Goal: Find specific page/section: Find specific page/section

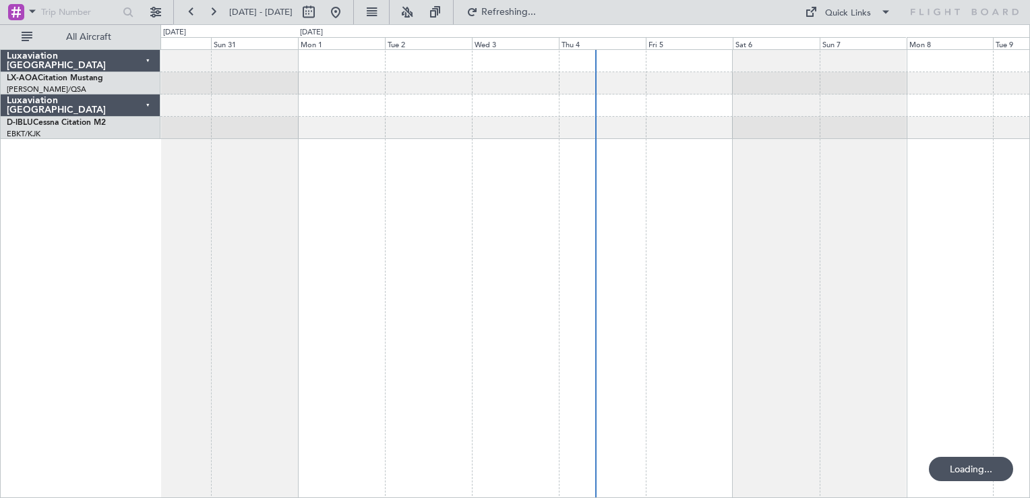
click at [494, 262] on div at bounding box center [595, 273] width 870 height 448
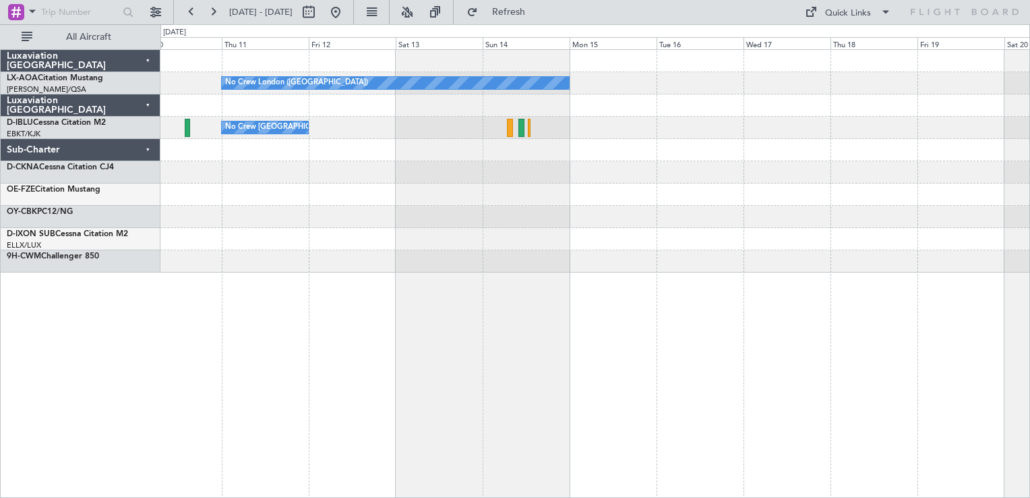
click at [489, 270] on div "No Crew London ([GEOGRAPHIC_DATA]) No Crew [GEOGRAPHIC_DATA] (Brussels National)" at bounding box center [595, 273] width 870 height 448
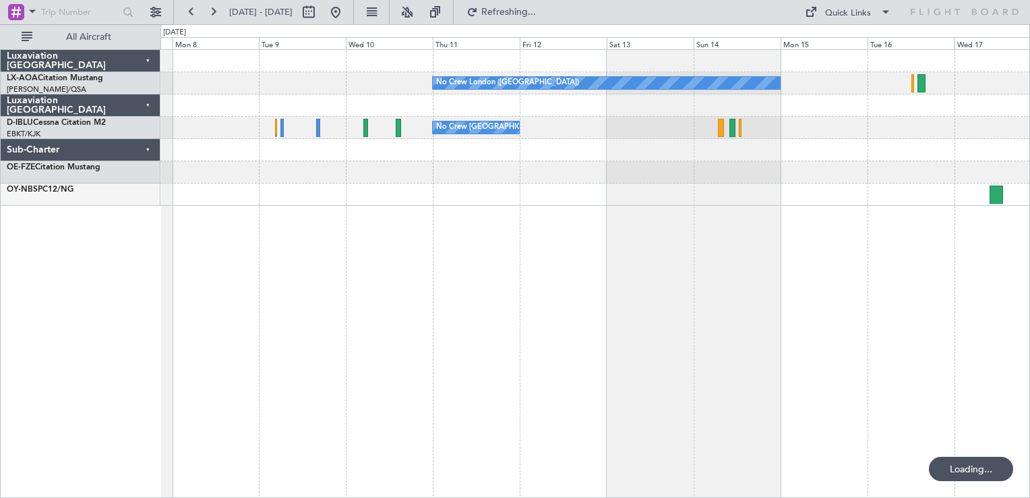
click at [793, 237] on div "No Crew London ([GEOGRAPHIC_DATA]) No Crew [GEOGRAPHIC_DATA] (Dublin Intl) No C…" at bounding box center [595, 273] width 870 height 448
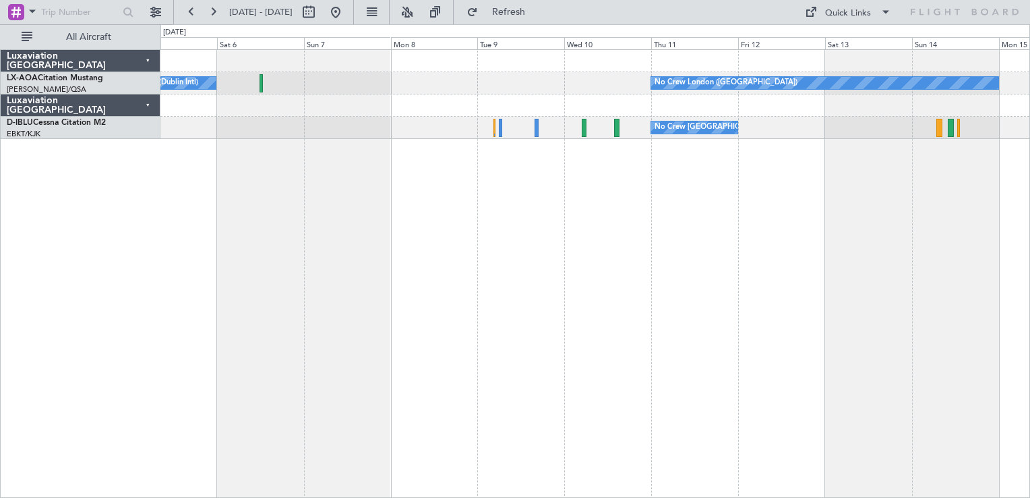
click at [715, 230] on div "No Crew London ([GEOGRAPHIC_DATA]) No Crew [GEOGRAPHIC_DATA] (Dublin Intl) No C…" at bounding box center [595, 273] width 870 height 448
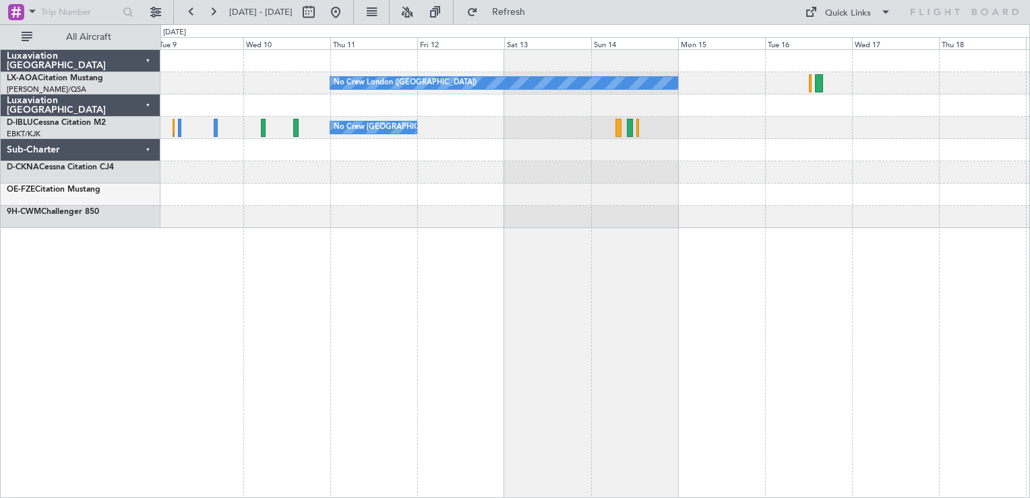
click at [423, 312] on div "No Crew London ([GEOGRAPHIC_DATA]) No Crew [GEOGRAPHIC_DATA] (Brussels National)" at bounding box center [595, 273] width 870 height 448
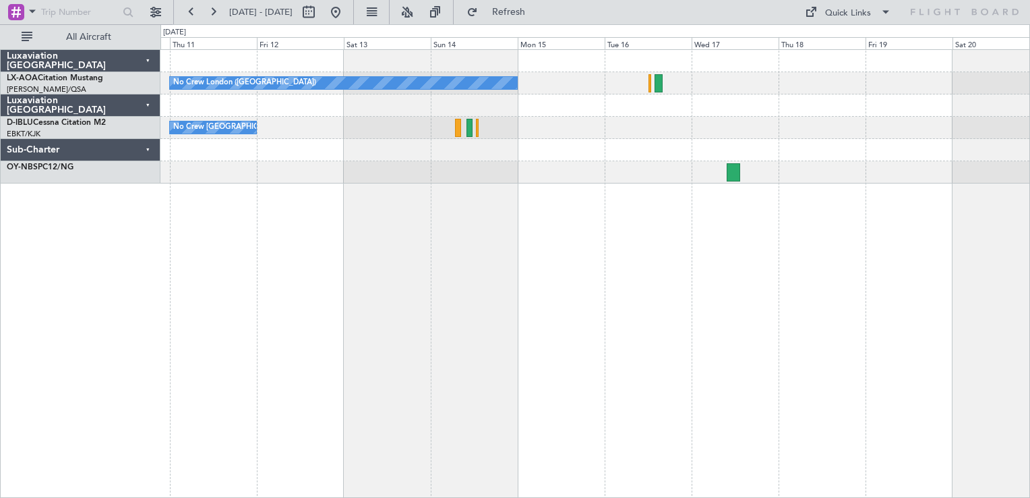
click at [674, 206] on div "No Crew London ([GEOGRAPHIC_DATA]) No Crew [GEOGRAPHIC_DATA] (Brussels National)" at bounding box center [595, 273] width 870 height 448
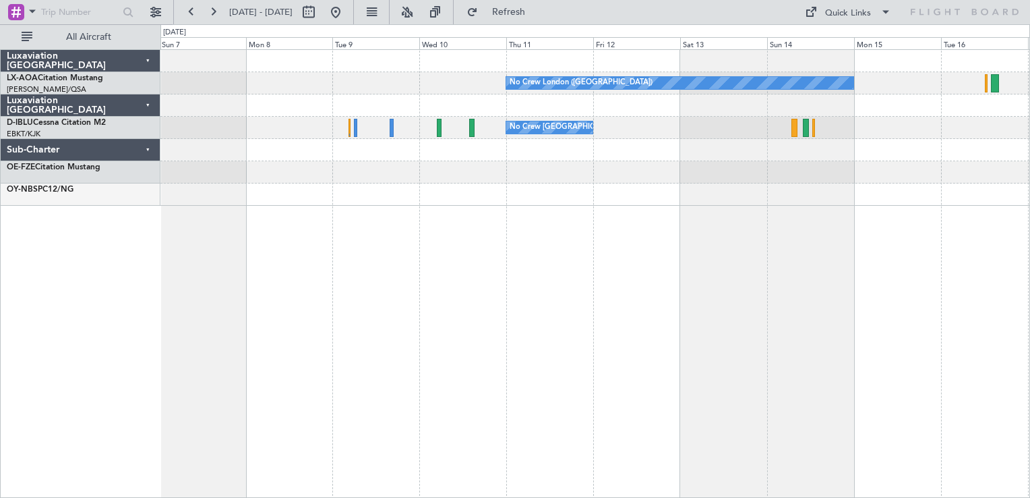
click at [876, 213] on div "No Crew London ([GEOGRAPHIC_DATA]) No Crew [GEOGRAPHIC_DATA] (Dublin Intl) No C…" at bounding box center [595, 273] width 870 height 448
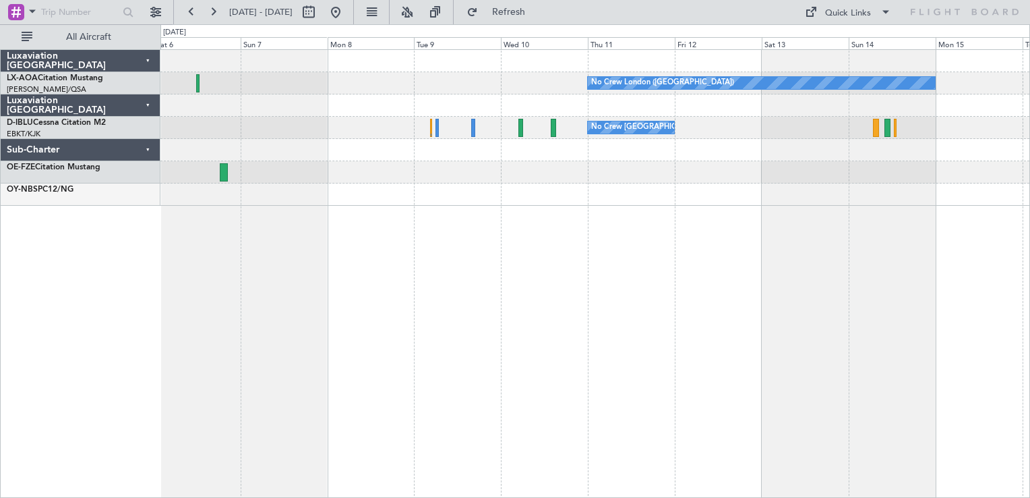
click at [628, 193] on div "No Crew London ([GEOGRAPHIC_DATA]) No Crew [GEOGRAPHIC_DATA] (Dublin Intl) No C…" at bounding box center [595, 273] width 870 height 448
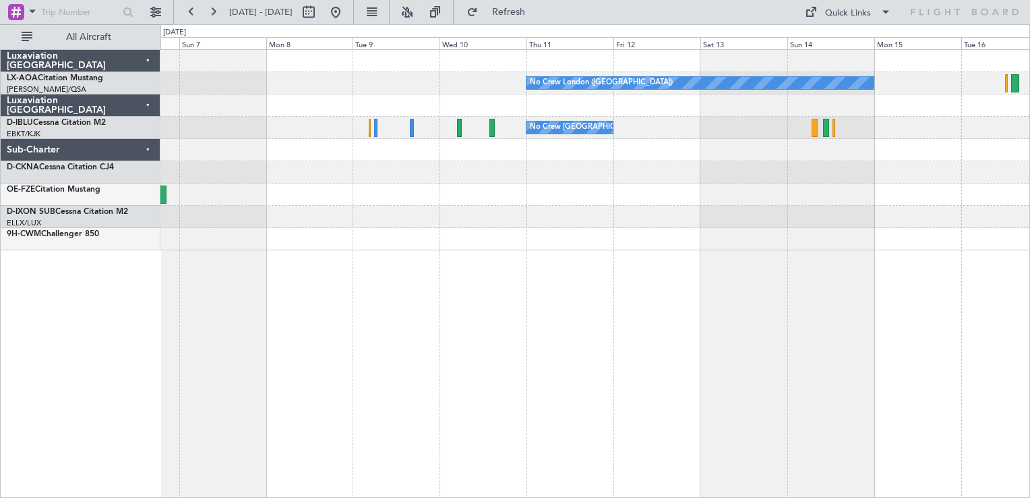
click at [668, 322] on div "No Crew London ([GEOGRAPHIC_DATA]) No Crew [GEOGRAPHIC_DATA] (Dublin Intl) No C…" at bounding box center [595, 273] width 870 height 448
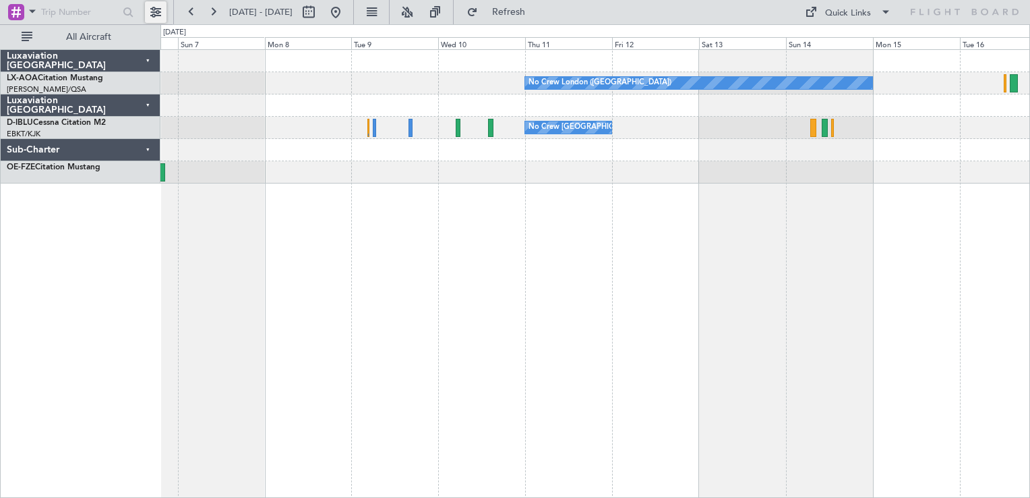
click at [158, 14] on button at bounding box center [156, 12] width 22 height 22
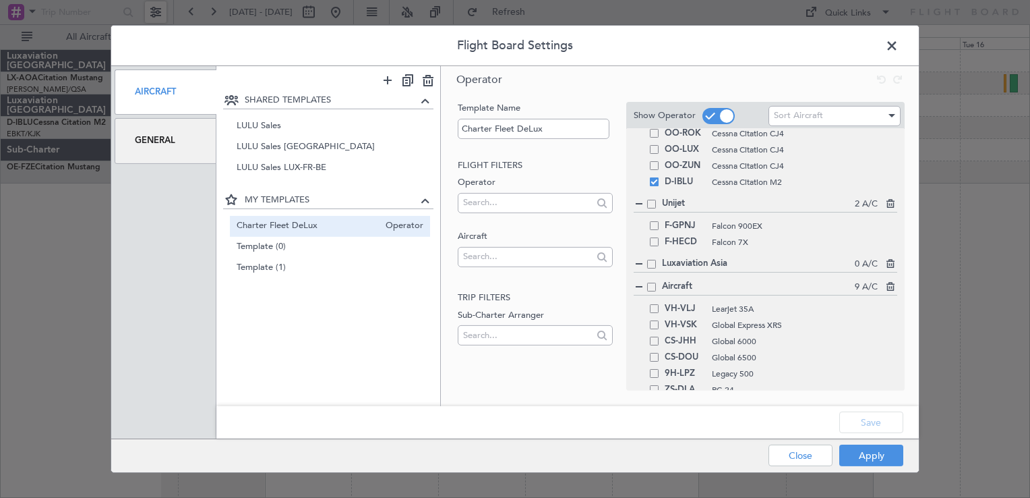
scroll to position [394, 0]
click at [887, 34] on header "Flight Board Settings" at bounding box center [515, 46] width 808 height 40
click at [657, 177] on span at bounding box center [654, 181] width 9 height 9
click at [659, 177] on input "checkbox" at bounding box center [659, 177] width 0 height 0
click at [865, 411] on button "Save" at bounding box center [871, 422] width 64 height 22
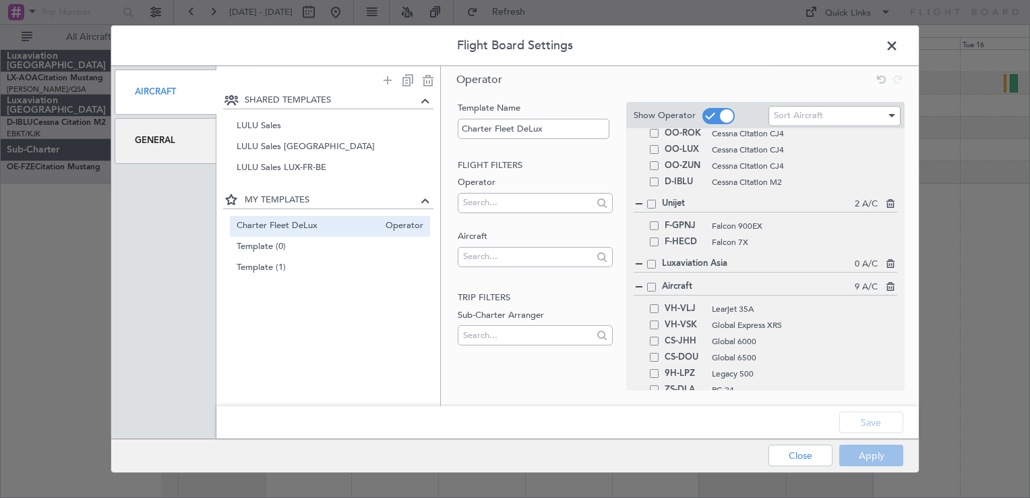
click at [853, 466] on div "Apply Close" at bounding box center [809, 455] width 196 height 33
click at [853, 457] on button "Apply" at bounding box center [871, 455] width 64 height 22
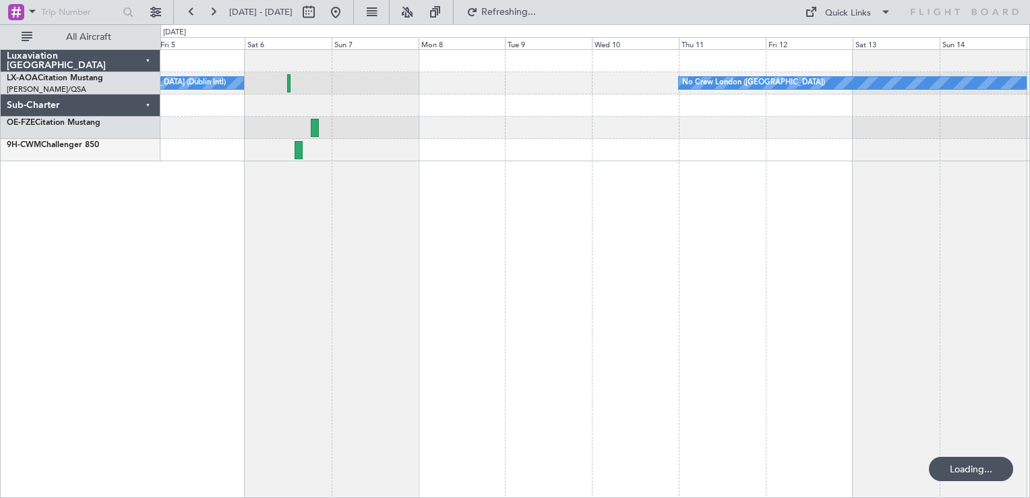
click at [760, 223] on div "No Crew London (Farnborough) No Crew Dublin (Dublin Intl)" at bounding box center [595, 273] width 870 height 448
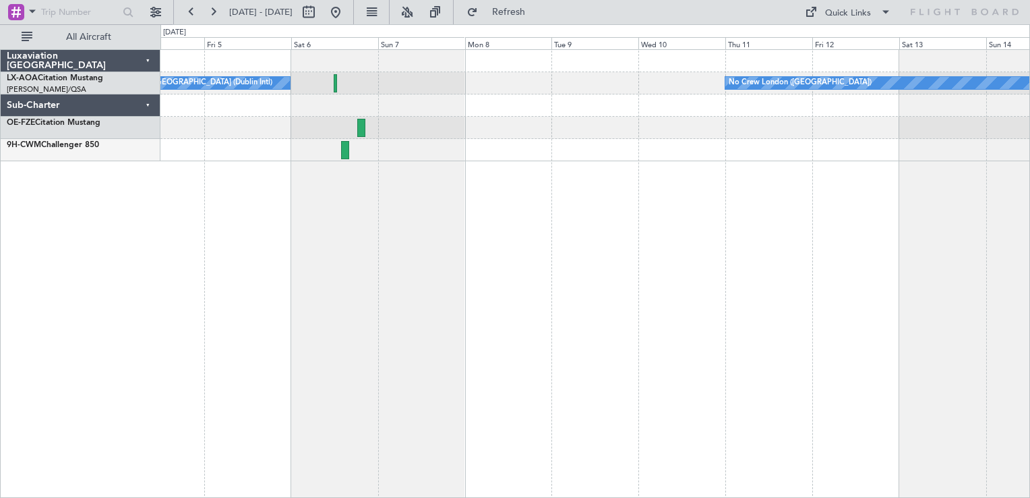
click at [778, 231] on div "No Crew London (Farnborough) No Crew Dublin (Dublin Intl)" at bounding box center [595, 273] width 870 height 448
